Goal: Navigation & Orientation: Find specific page/section

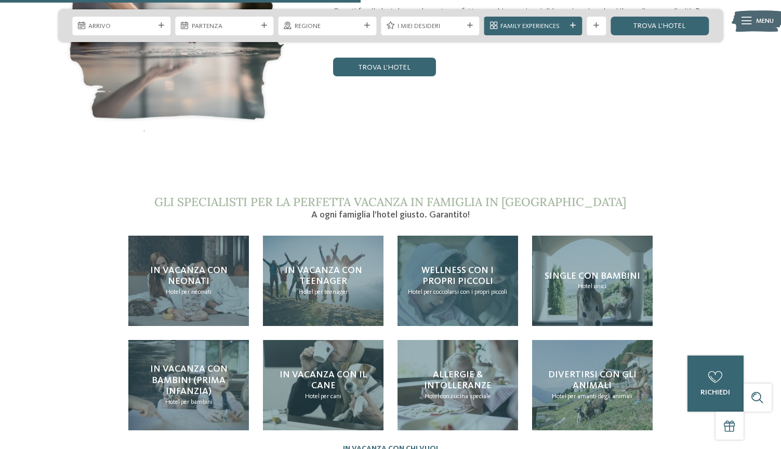
scroll to position [1985, 0]
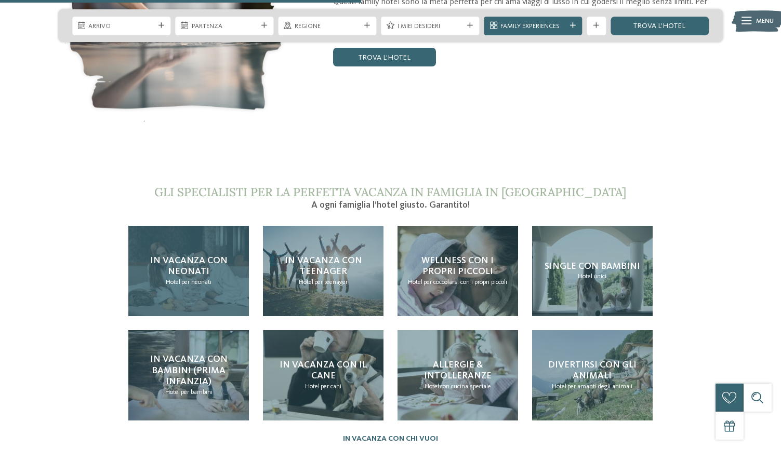
click at [217, 256] on h4 "In vacanza con neonati" at bounding box center [189, 267] width 102 height 22
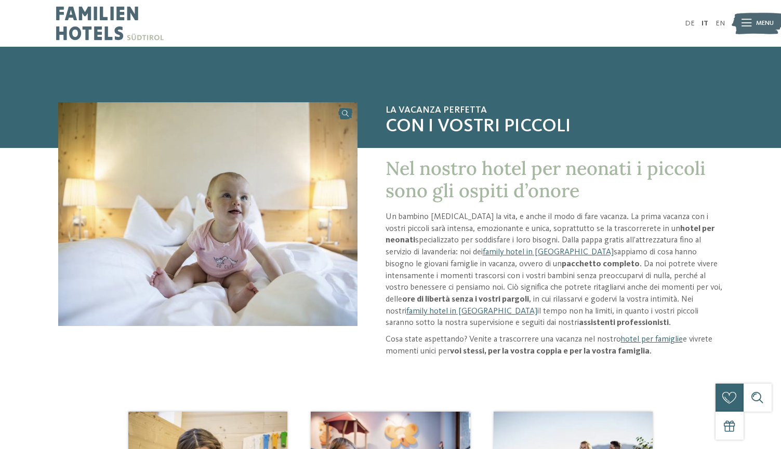
click at [754, 23] on img at bounding box center [756, 23] width 51 height 26
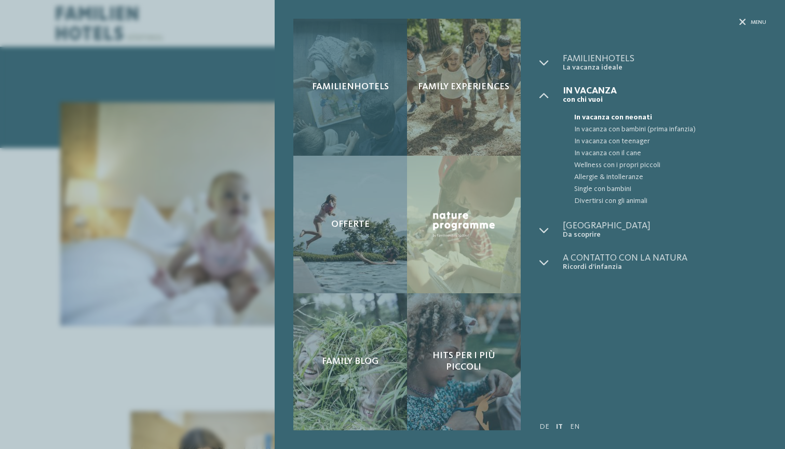
click at [354, 98] on div "Familienhotels" at bounding box center [350, 87] width 114 height 137
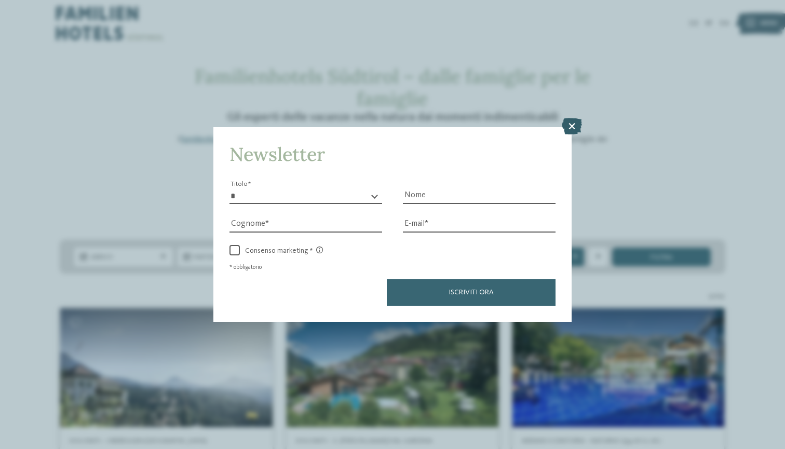
click at [573, 118] on icon at bounding box center [572, 126] width 20 height 17
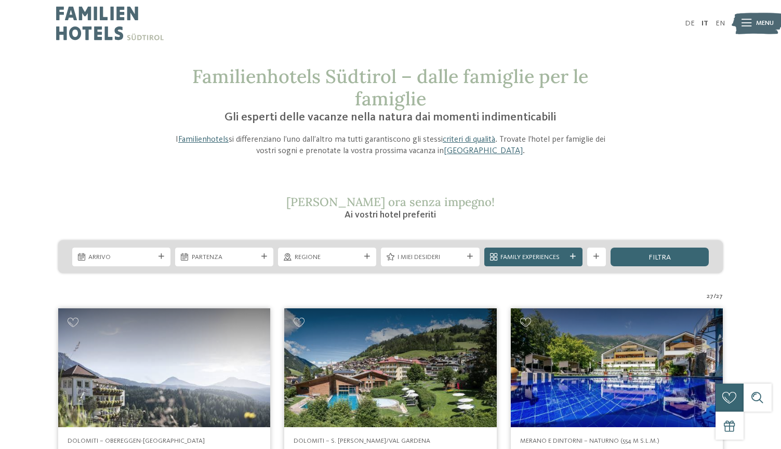
click at [765, 24] on span "Menu" at bounding box center [765, 23] width 18 height 9
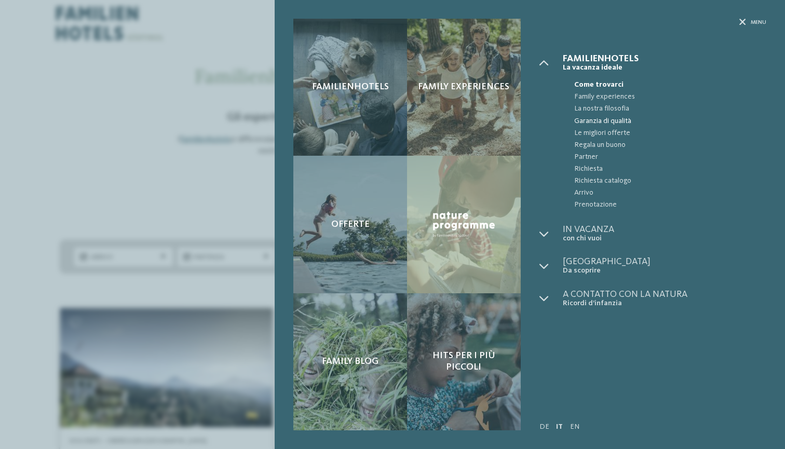
click at [620, 118] on span "Garanzia di qualità" at bounding box center [670, 121] width 192 height 12
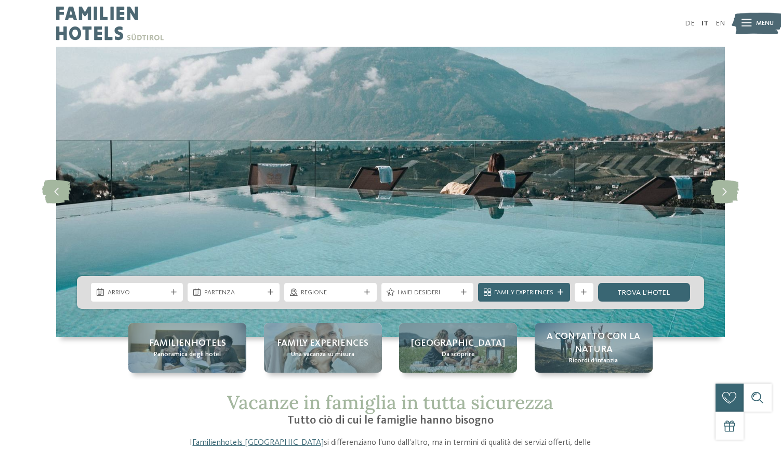
click at [745, 23] on icon at bounding box center [746, 23] width 10 height 7
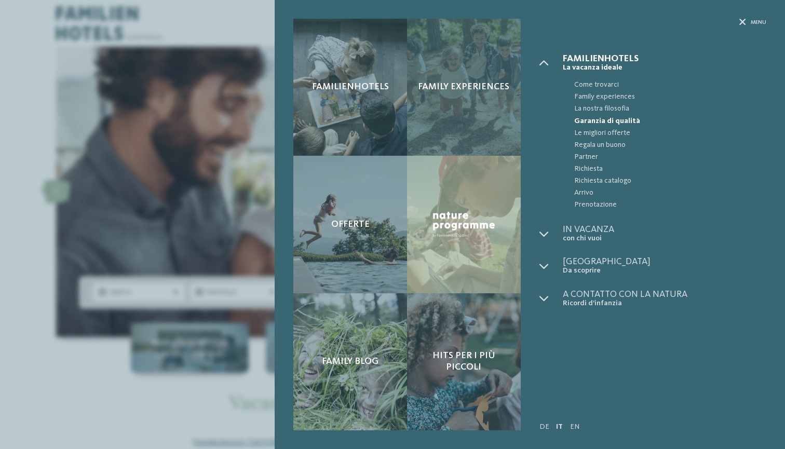
click at [443, 90] on span "Family experiences" at bounding box center [463, 87] width 91 height 11
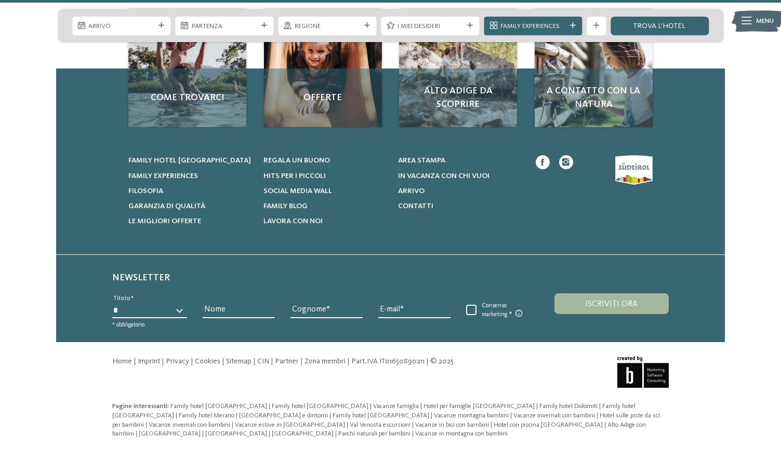
scroll to position [4029, 0]
click at [181, 361] on link "Privacy" at bounding box center [177, 361] width 23 height 7
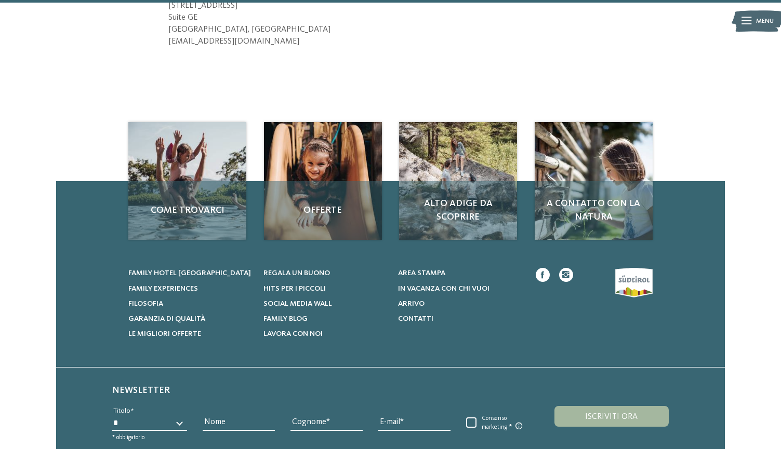
scroll to position [2626, 0]
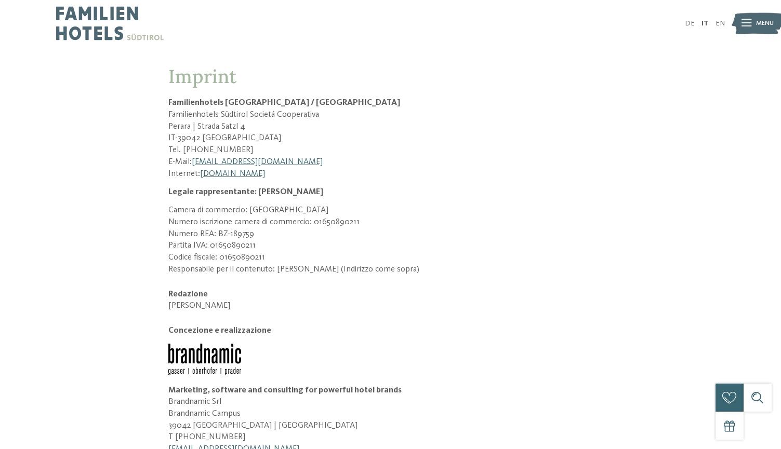
click at [756, 26] on span "Menu" at bounding box center [765, 23] width 18 height 9
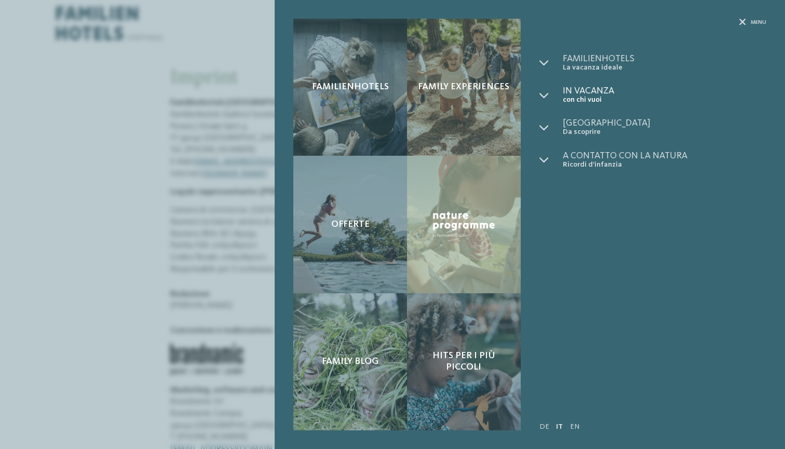
click at [593, 99] on span "con chi vuoi" at bounding box center [665, 100] width 204 height 9
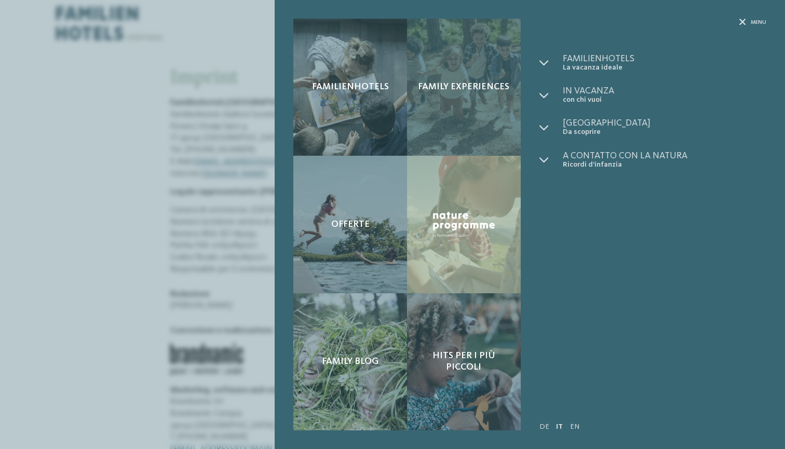
click at [472, 86] on span "Family experiences" at bounding box center [463, 87] width 91 height 11
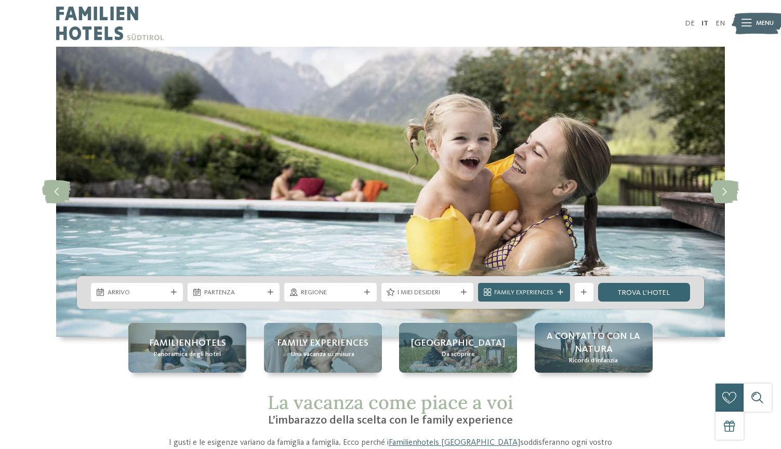
click at [750, 23] on icon at bounding box center [746, 23] width 10 height 7
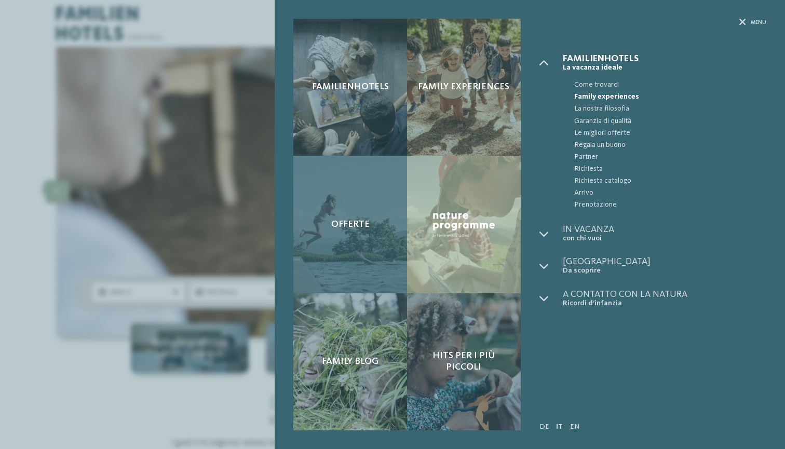
click at [357, 248] on div "Offerte" at bounding box center [350, 224] width 114 height 137
click at [357, 232] on div "Offerte" at bounding box center [350, 224] width 114 height 137
